Goal: Information Seeking & Learning: Learn about a topic

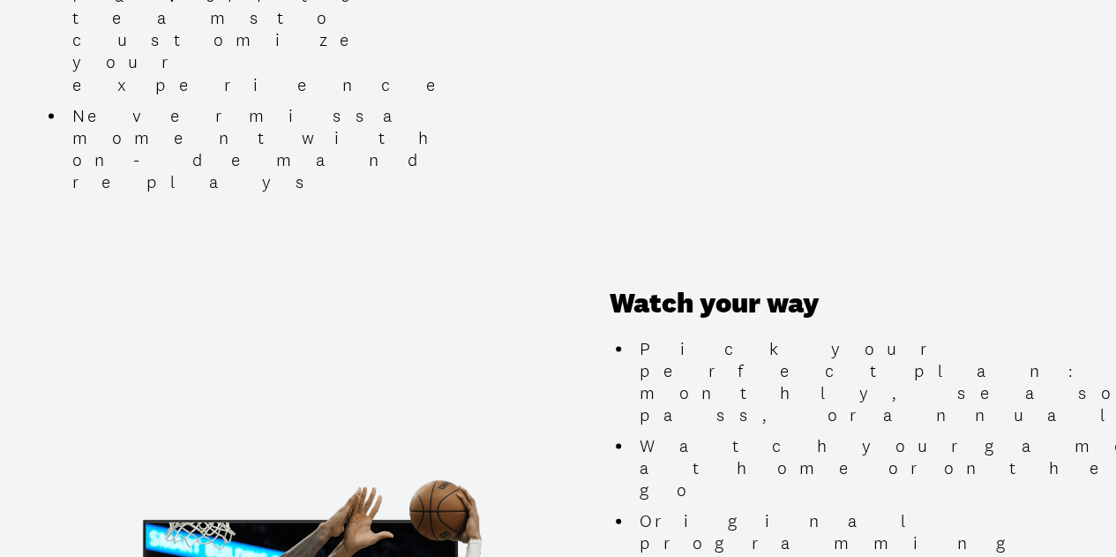
scroll to position [1588, 0]
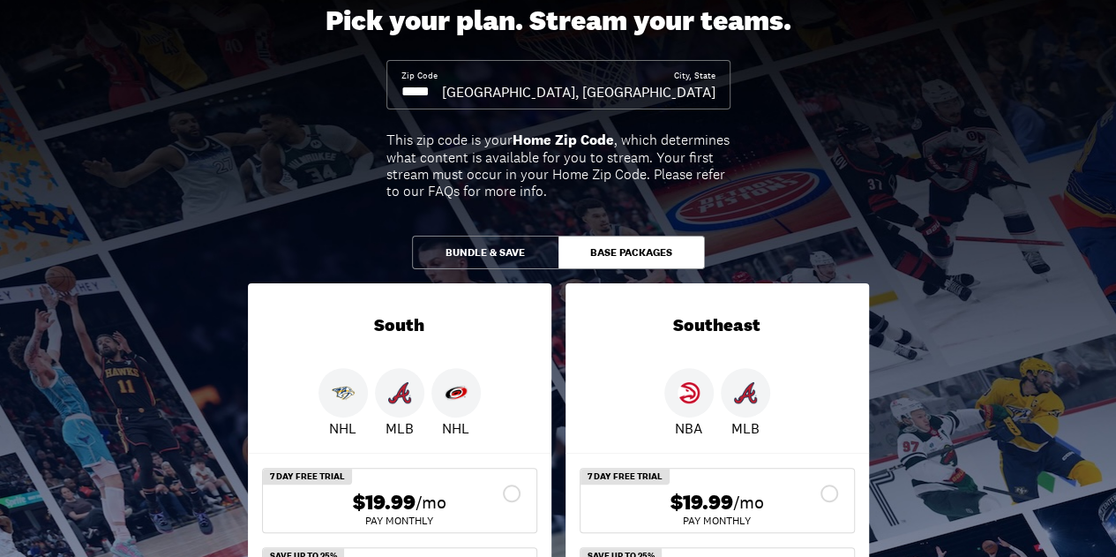
scroll to position [95, 0]
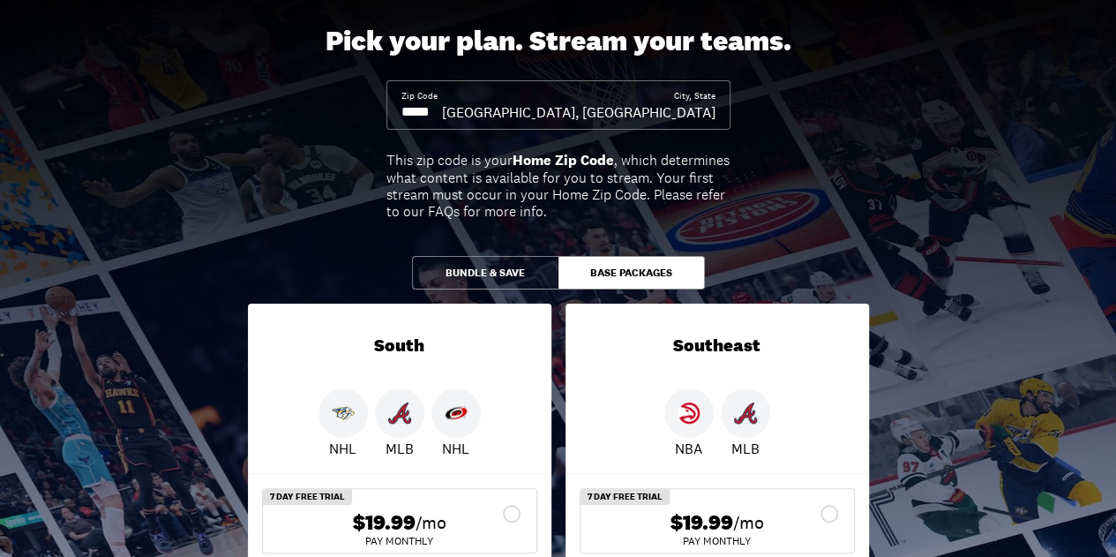
click at [438, 112] on input at bounding box center [421, 111] width 41 height 19
click at [442, 108] on input at bounding box center [421, 111] width 41 height 19
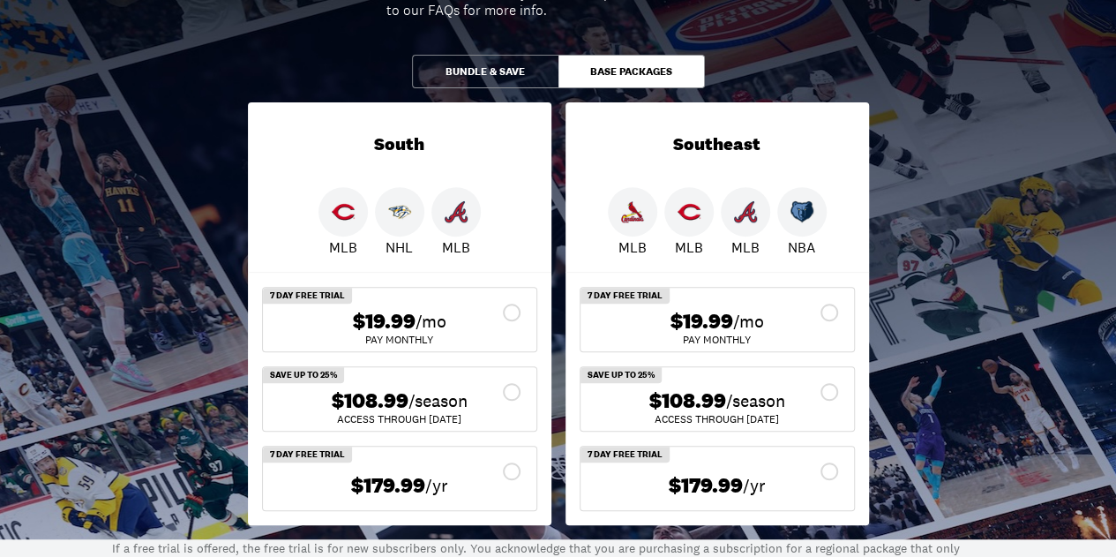
scroll to position [300, 0]
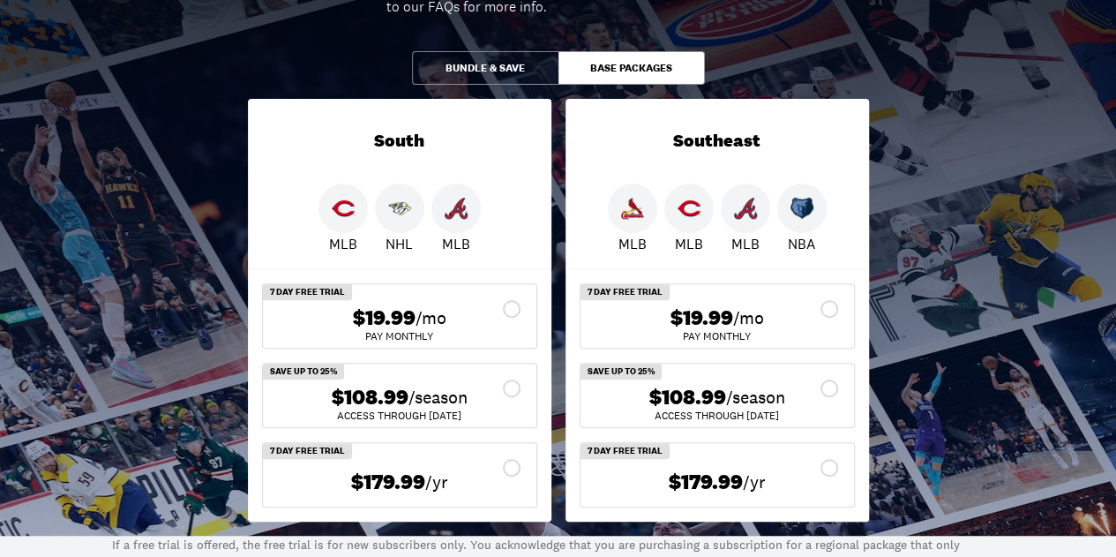
type input "*****"
